Goal: Find specific page/section

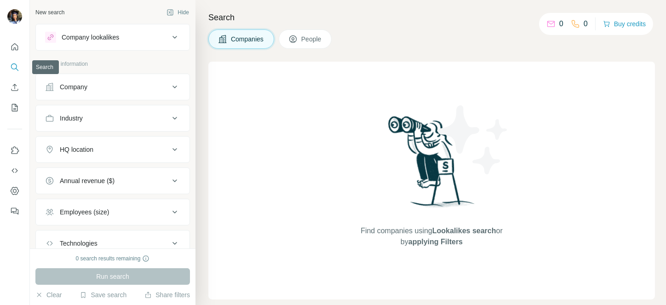
drag, startPoint x: 7, startPoint y: 63, endPoint x: 102, endPoint y: 181, distance: 151.6
click at [7, 63] on button "Search" at bounding box center [14, 67] width 15 height 17
drag, startPoint x: 452, startPoint y: 77, endPoint x: 442, endPoint y: 65, distance: 15.3
click at [442, 65] on div "Find companies using Lookalikes search or by applying Filters" at bounding box center [432, 181] width 166 height 238
